Goal: Transaction & Acquisition: Book appointment/travel/reservation

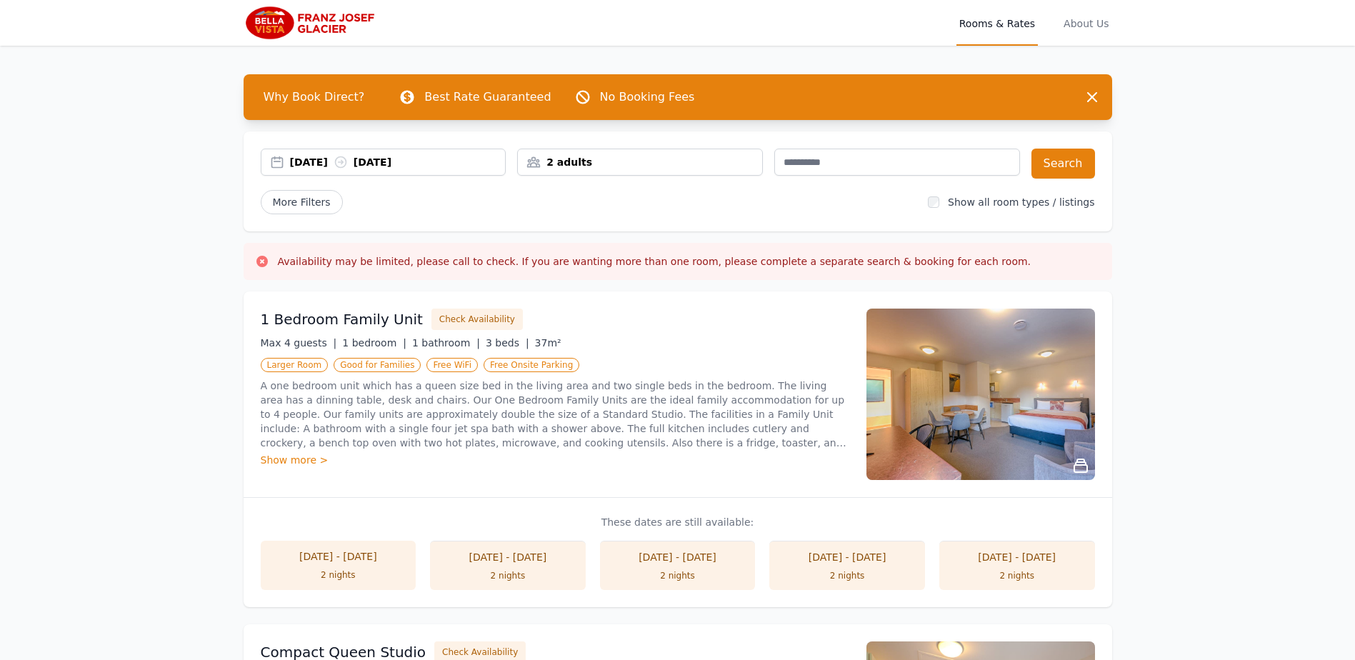
click at [697, 164] on div "2 adults" at bounding box center [640, 162] width 244 height 14
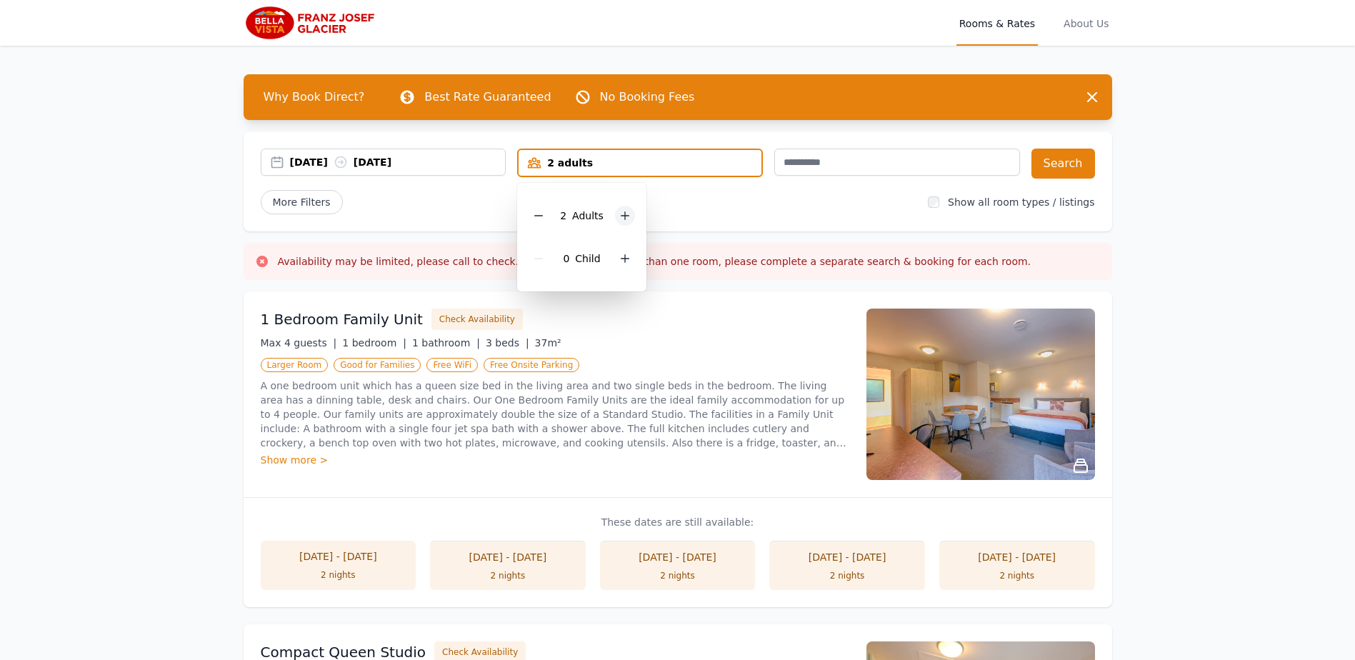
click at [615, 216] on div at bounding box center [625, 216] width 20 height 20
click at [619, 216] on icon at bounding box center [624, 215] width 11 height 11
click at [835, 202] on div "More Filters" at bounding box center [589, 202] width 656 height 24
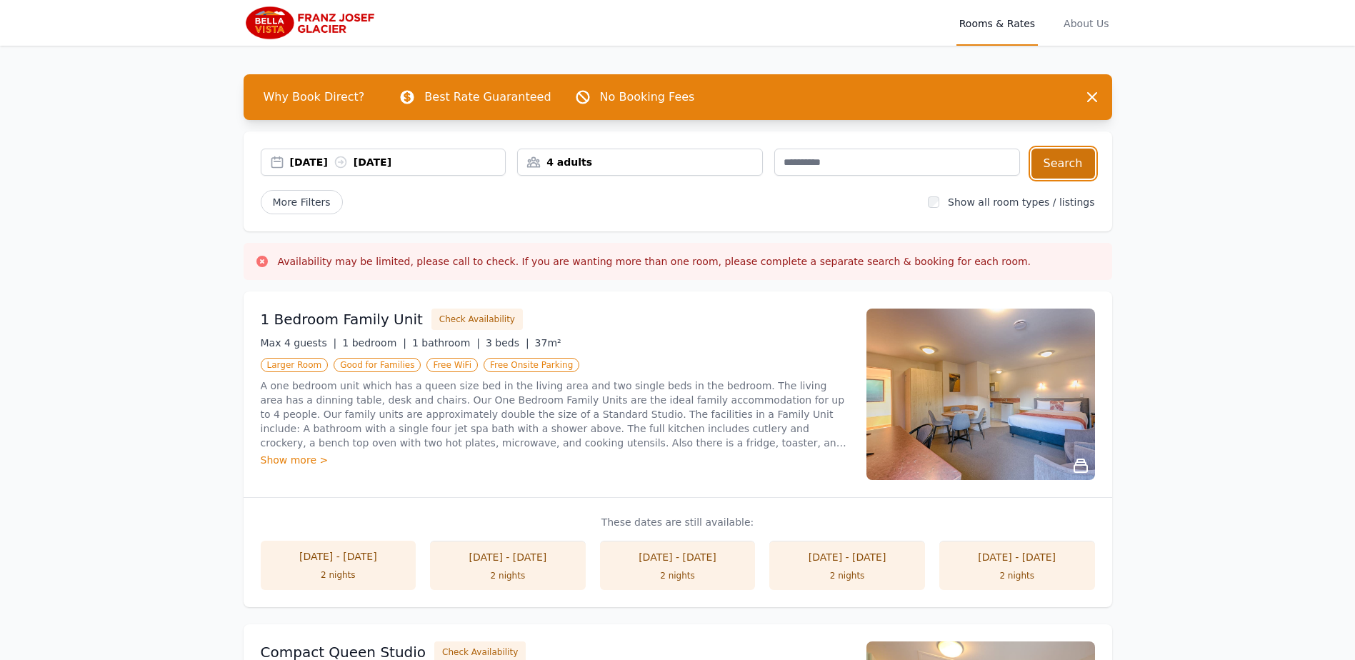
click at [1058, 150] on button "Search" at bounding box center [1063, 164] width 64 height 30
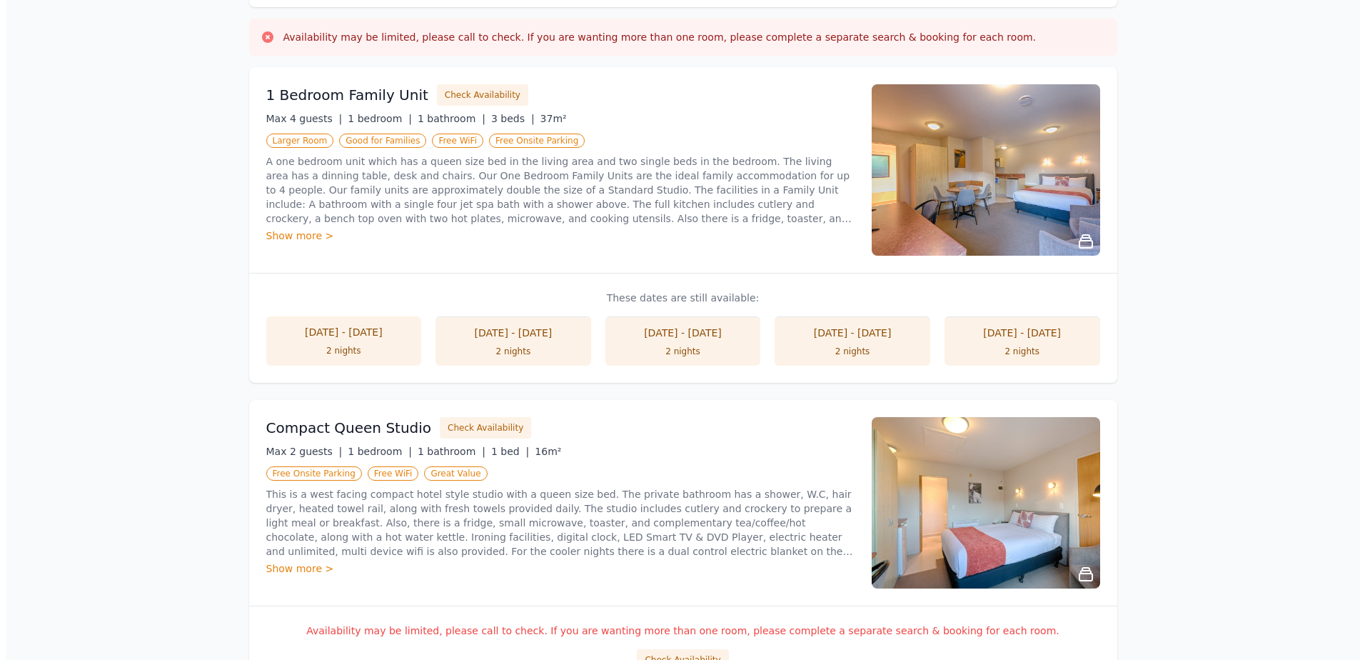
scroll to position [143, 0]
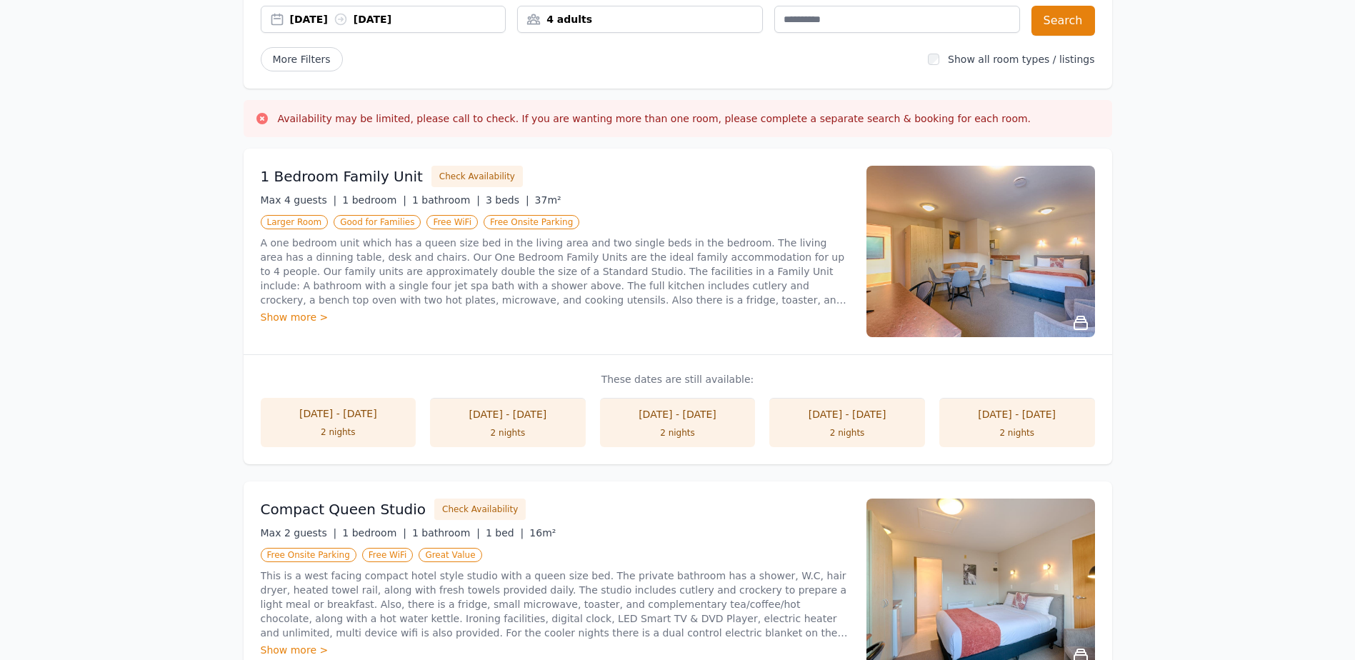
click at [290, 311] on div "Show more >" at bounding box center [555, 317] width 588 height 14
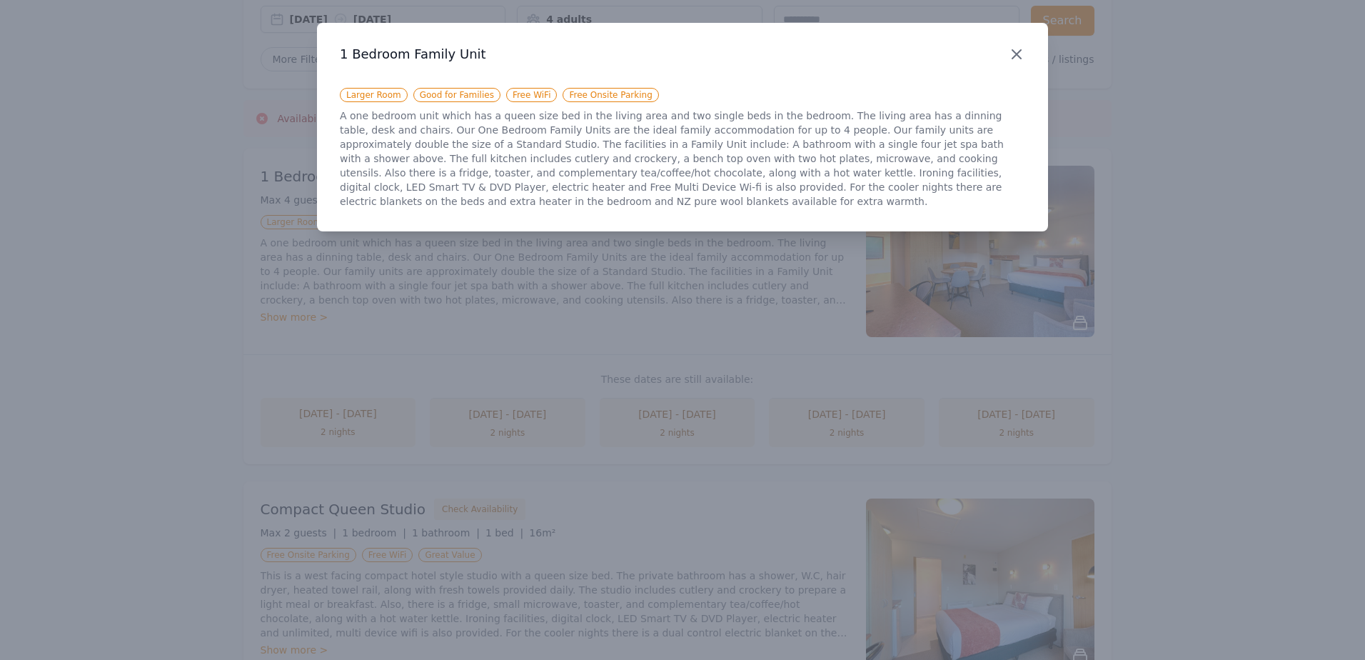
click at [1025, 51] on icon "button" at bounding box center [1016, 54] width 17 height 17
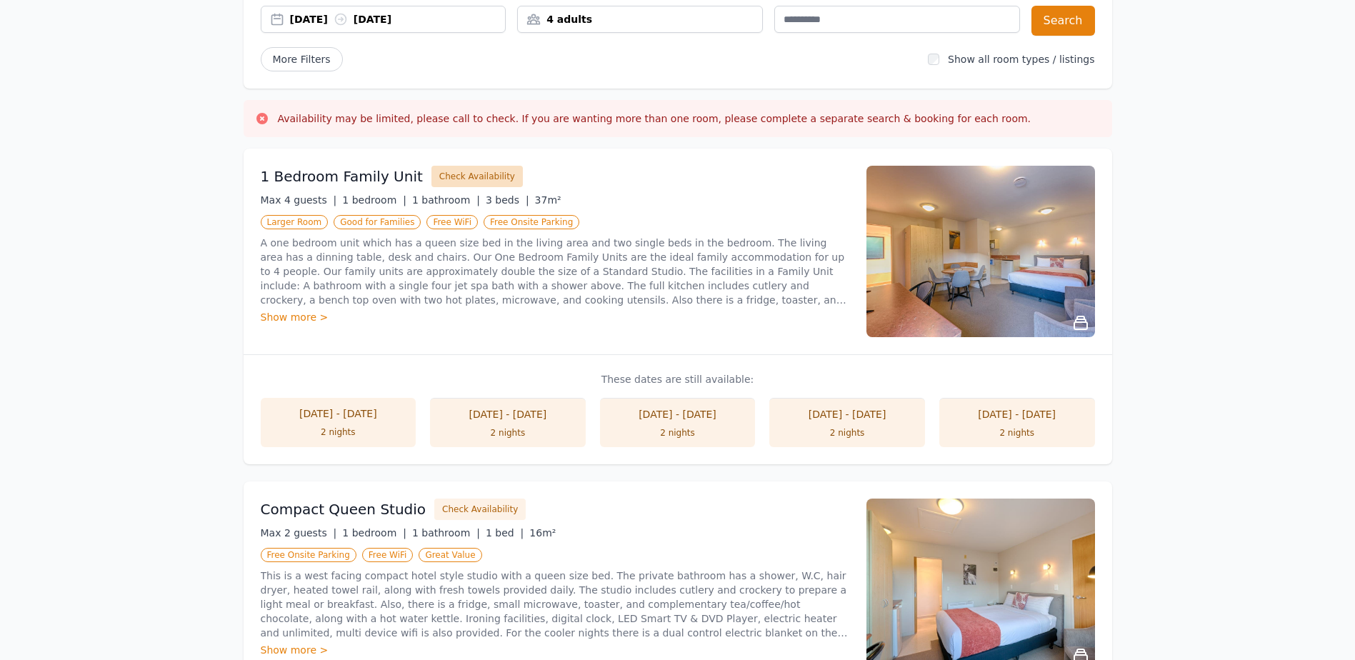
click at [471, 171] on button "Check Availability" at bounding box center [476, 176] width 91 height 21
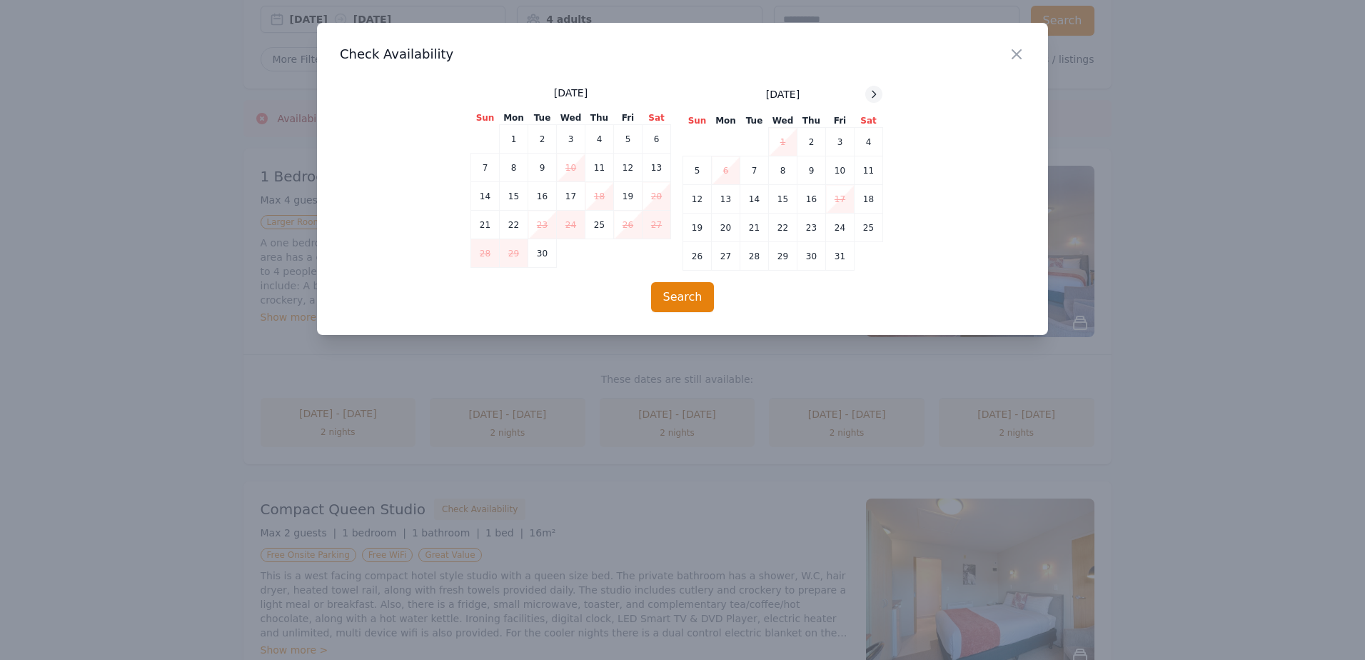
click at [880, 91] on icon at bounding box center [873, 94] width 11 height 11
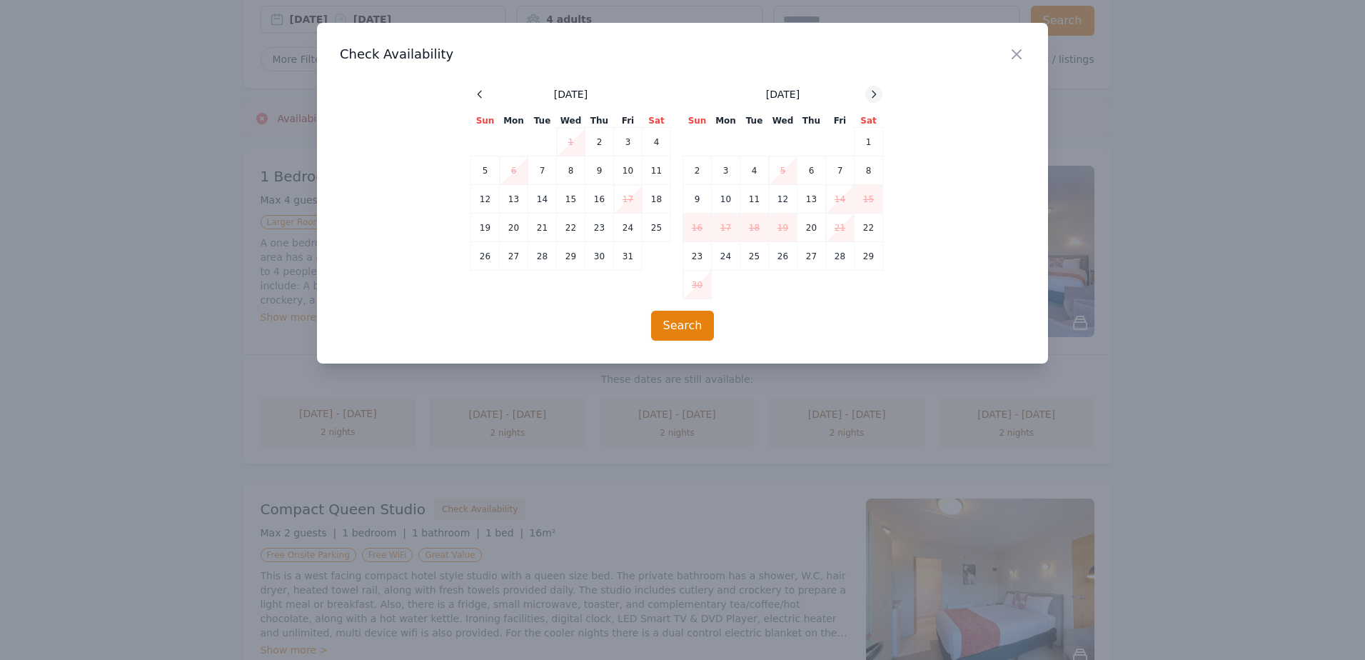
click at [880, 91] on icon at bounding box center [873, 94] width 11 height 11
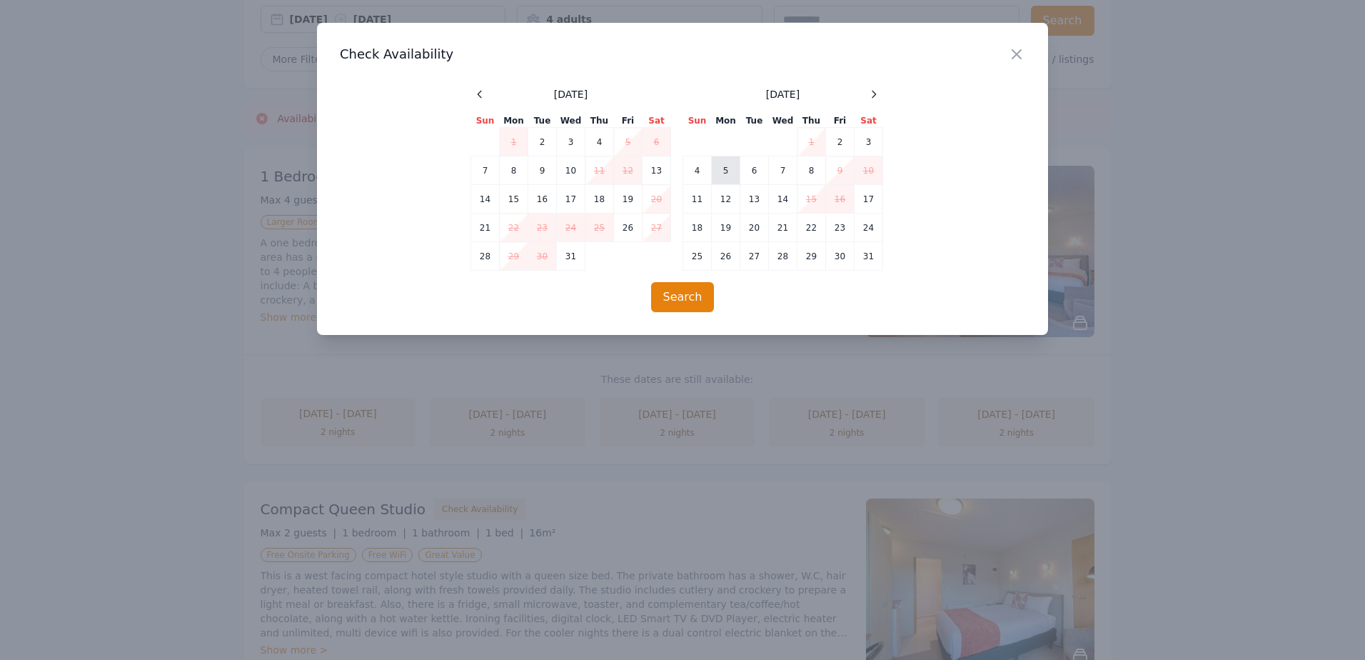
click at [726, 169] on td "5" at bounding box center [726, 170] width 29 height 29
click at [749, 166] on td "6" at bounding box center [754, 170] width 29 height 29
click at [680, 297] on button "Search" at bounding box center [683, 297] width 64 height 30
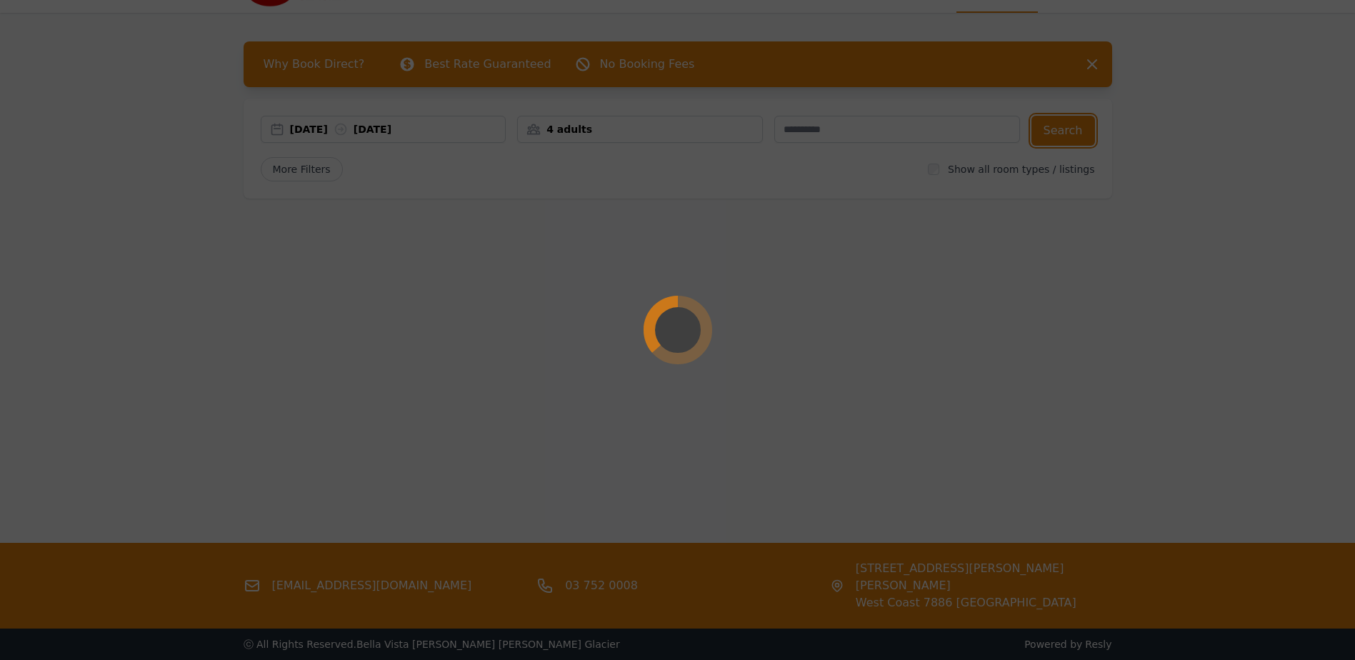
scroll to position [0, 0]
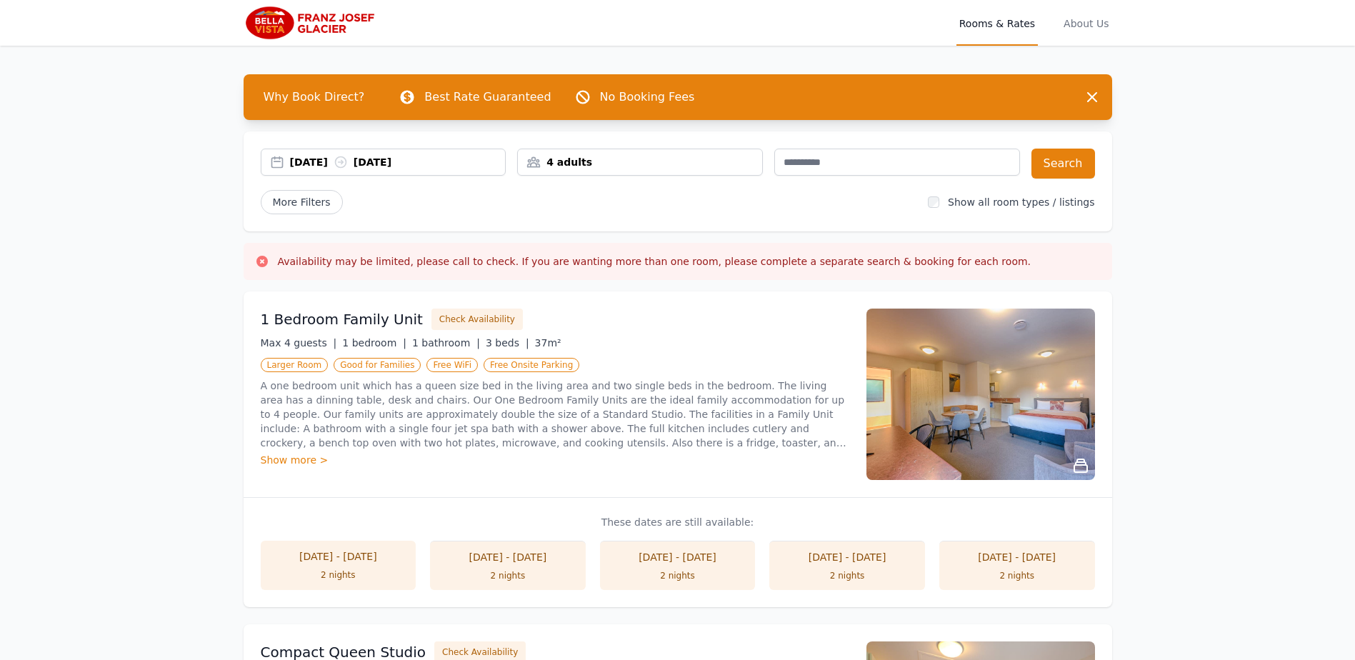
click at [1102, 379] on div "1 Bedroom Family Unit Check Availability Max 4 guests | 1 bedroom | 1 bathroom …" at bounding box center [677, 394] width 868 height 206
click at [1045, 385] on img at bounding box center [980, 393] width 228 height 171
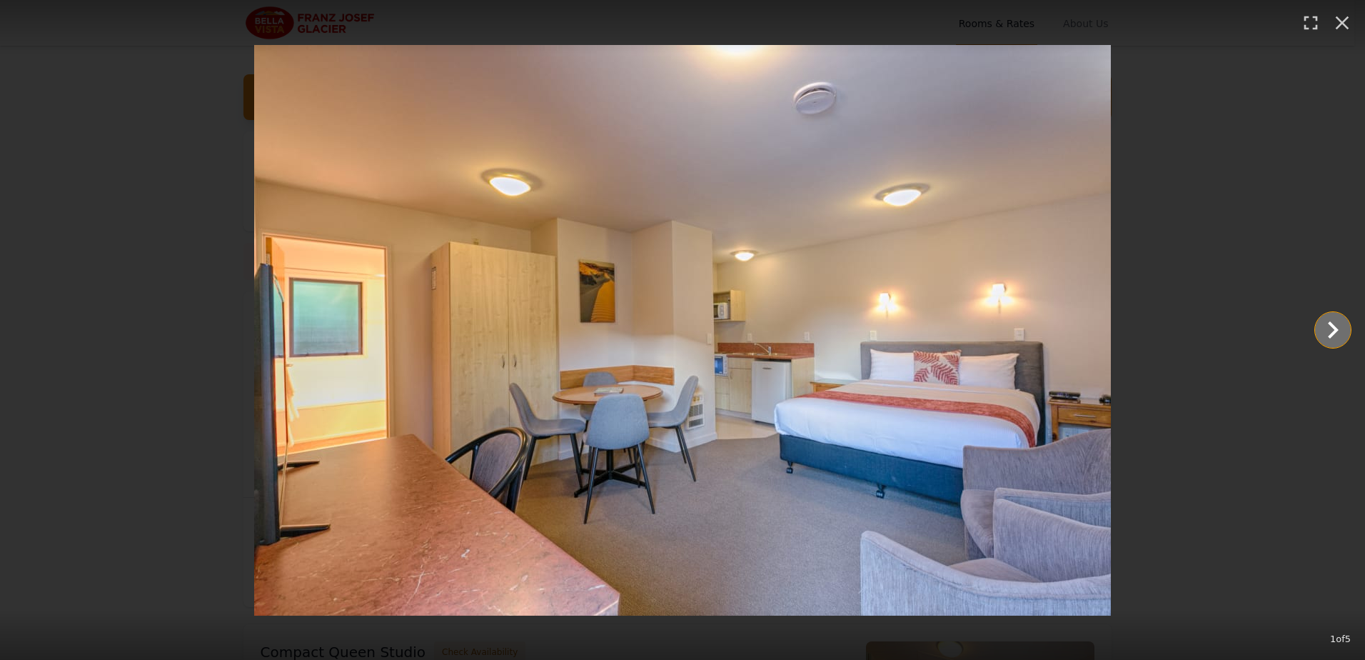
click at [1332, 326] on icon "Show slide 2 of 5" at bounding box center [1333, 329] width 11 height 17
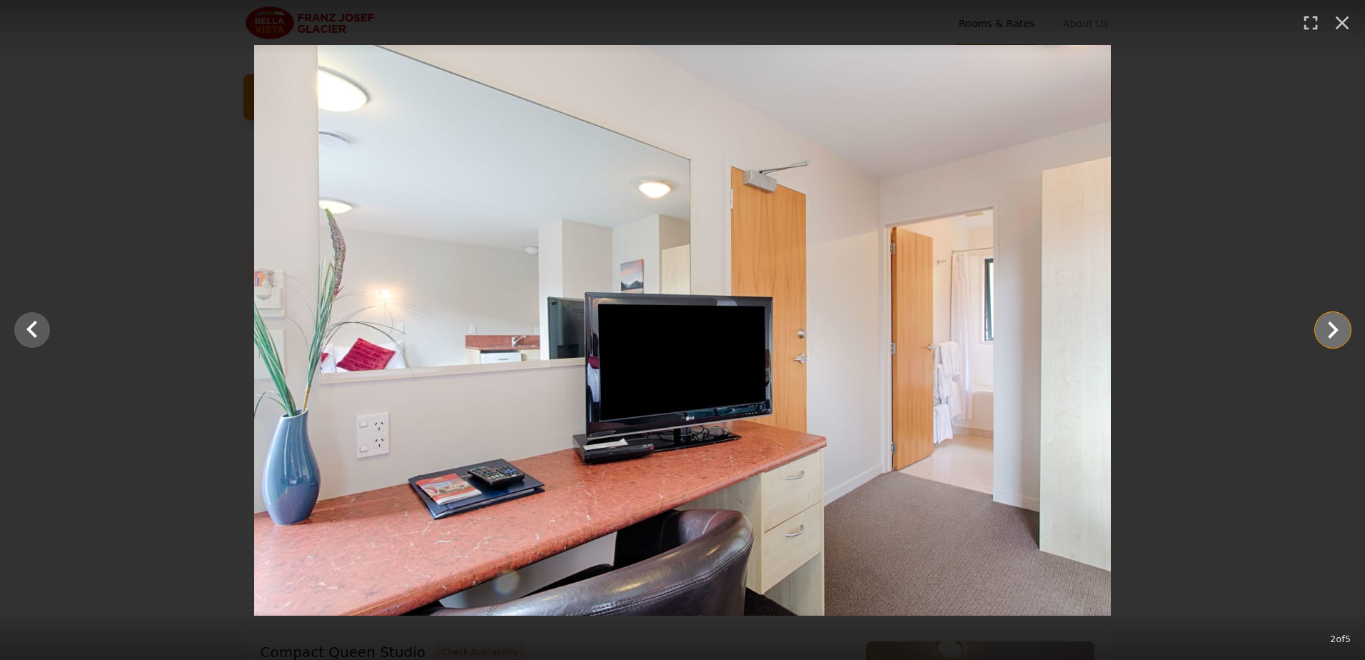
click at [1332, 326] on icon "Show slide 3 of 5" at bounding box center [1333, 329] width 11 height 17
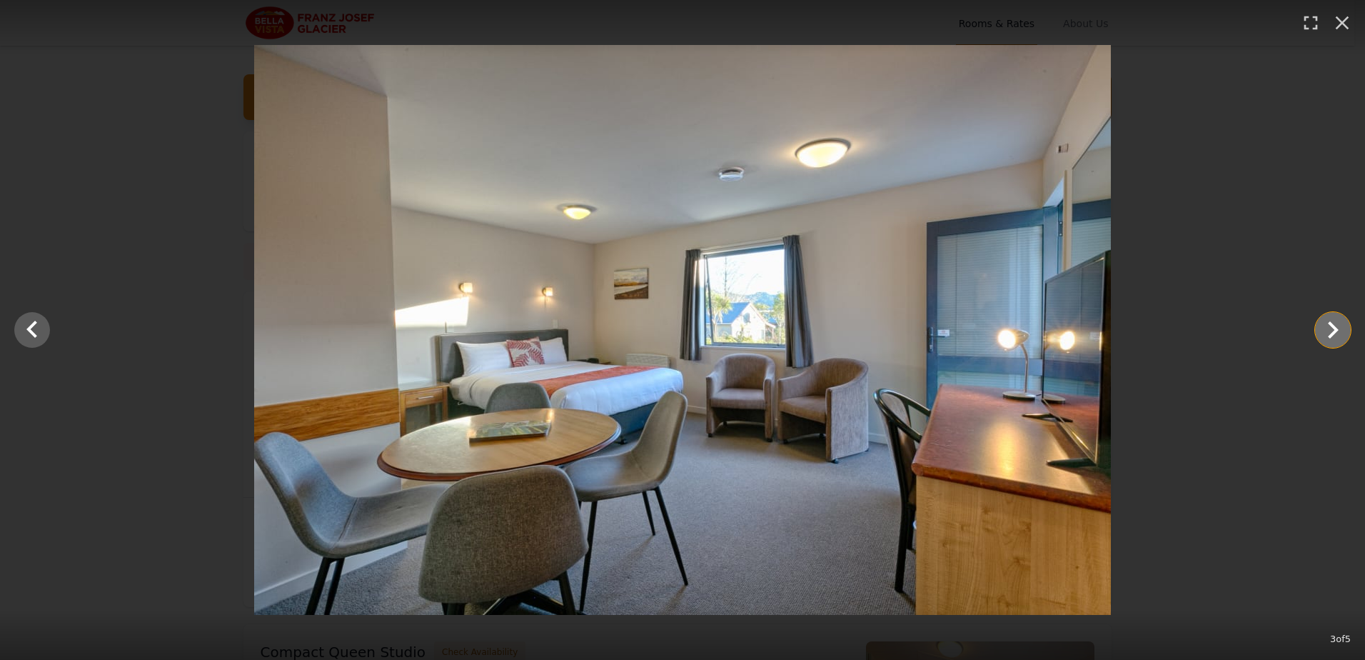
click at [1332, 326] on icon "Show slide 4 of 5" at bounding box center [1333, 329] width 11 height 17
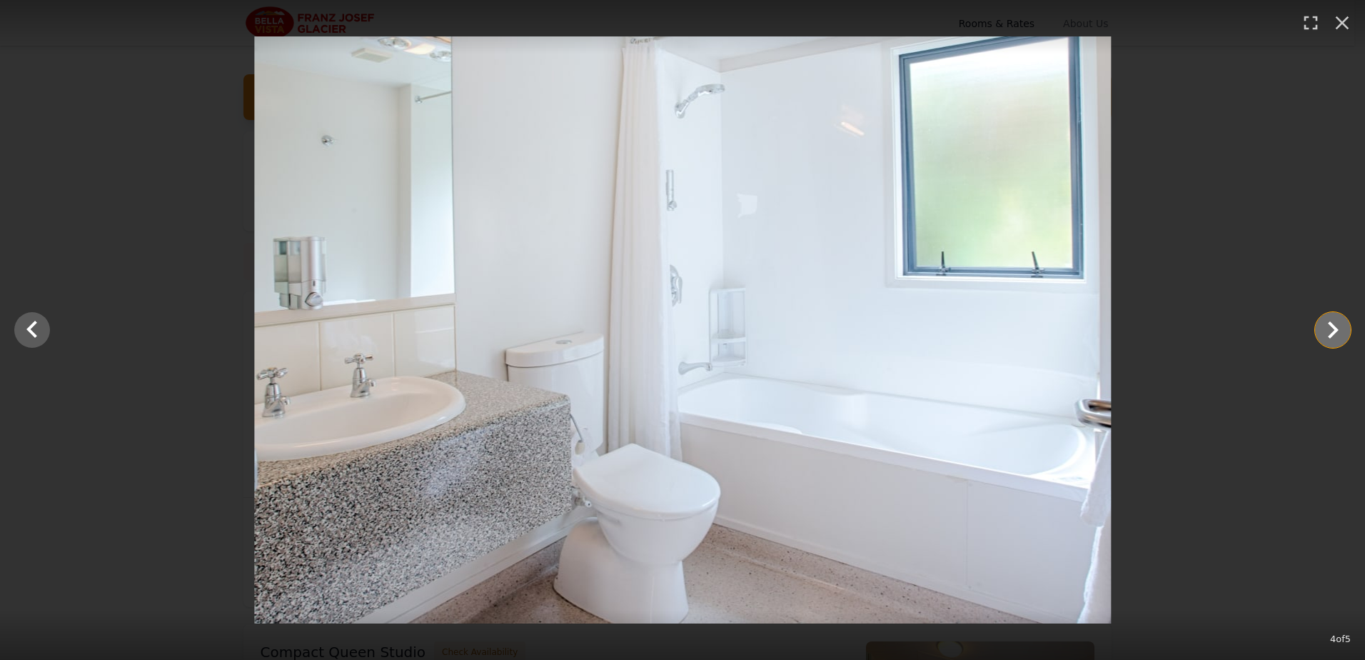
click at [1332, 326] on icon "Show slide 5 of 5" at bounding box center [1333, 329] width 11 height 17
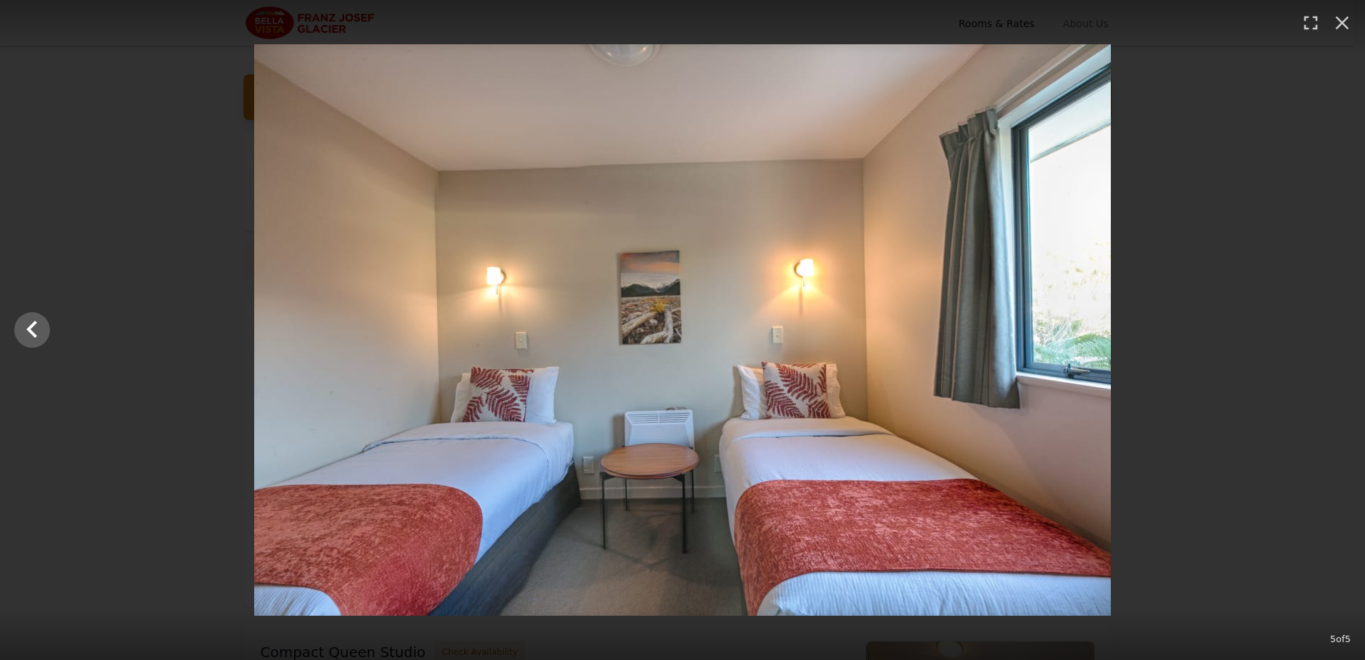
click at [1332, 326] on div at bounding box center [682, 329] width 1365 height 571
